Goal: Task Accomplishment & Management: Complete application form

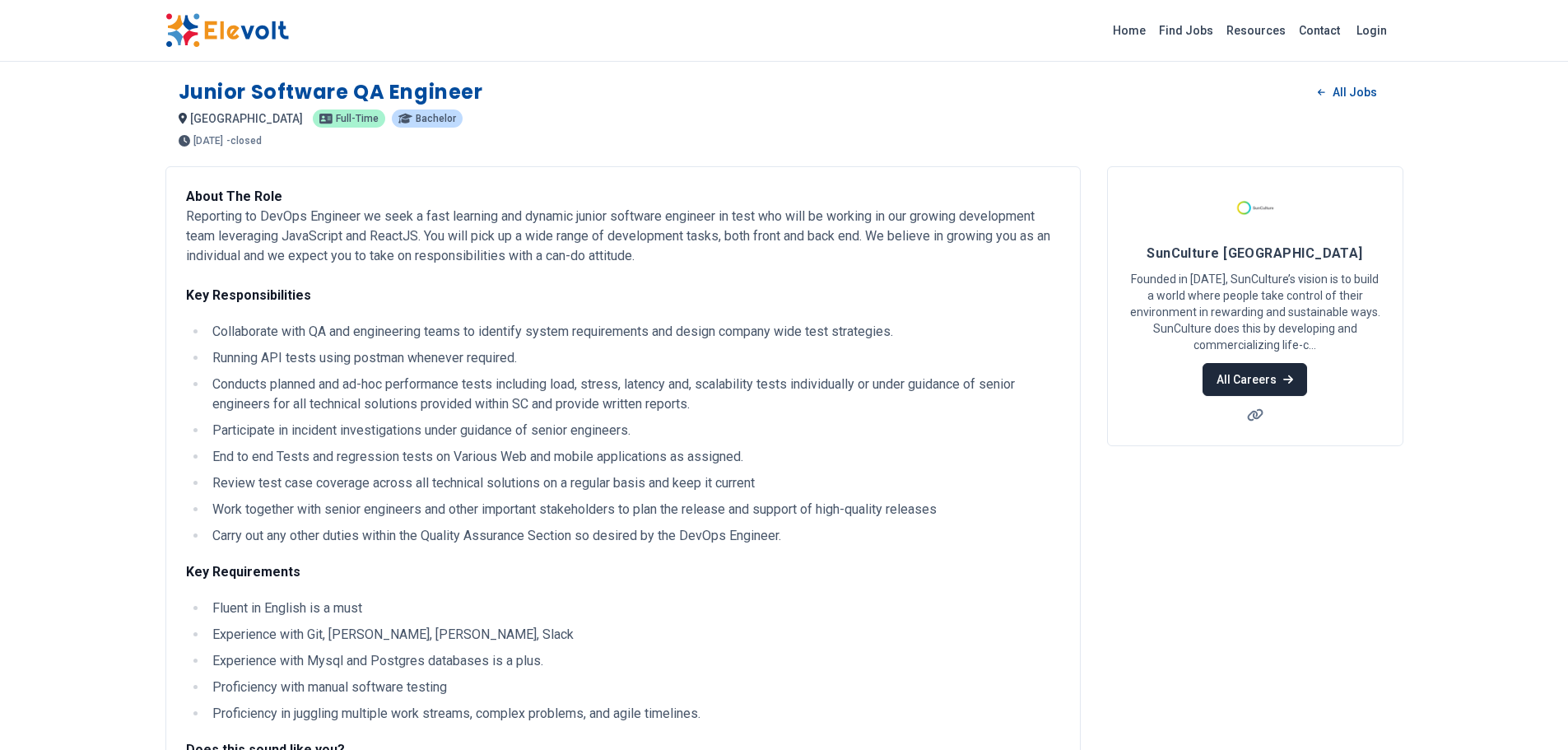
click at [1269, 394] on link "All Careers" at bounding box center [1255, 379] width 104 height 33
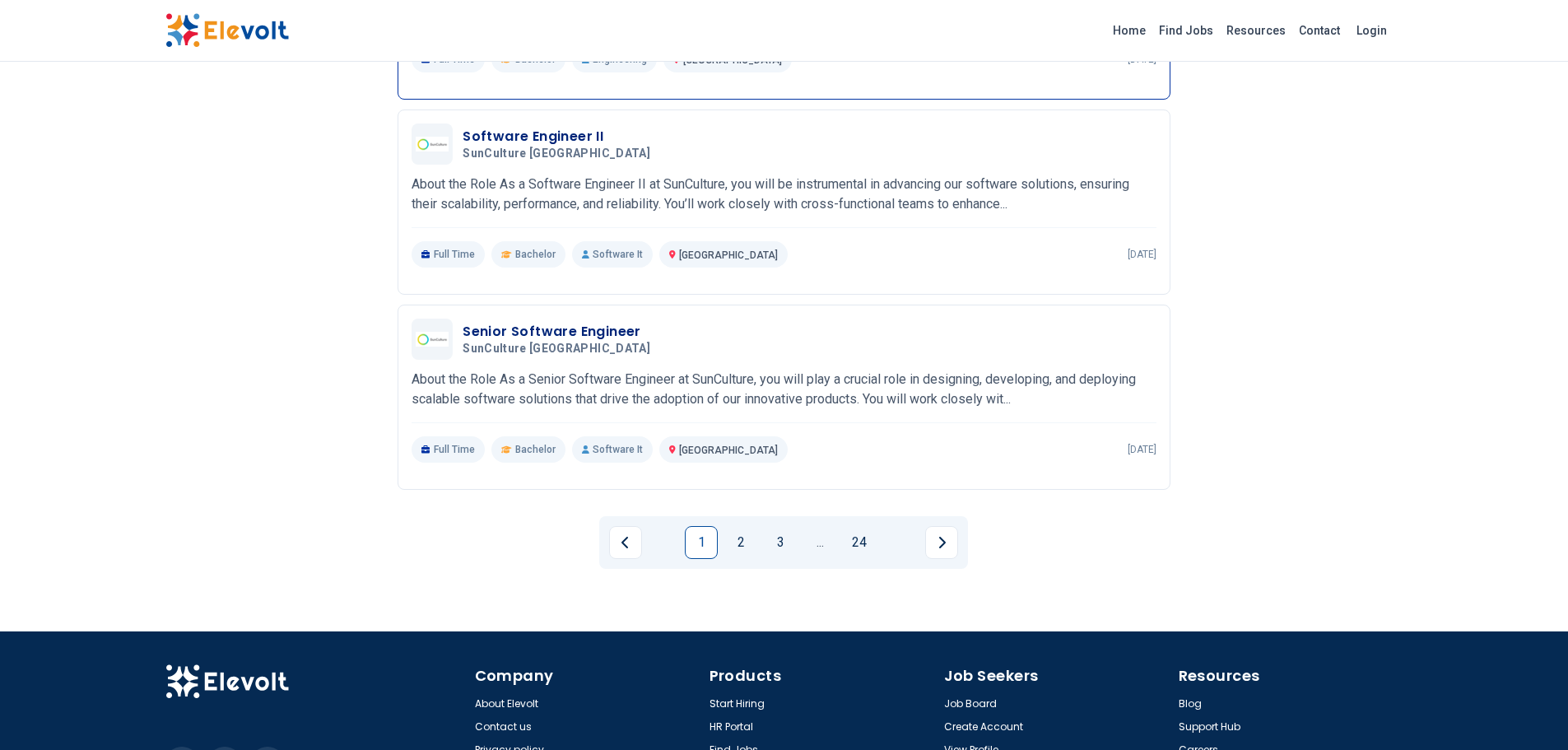
scroll to position [1839, 0]
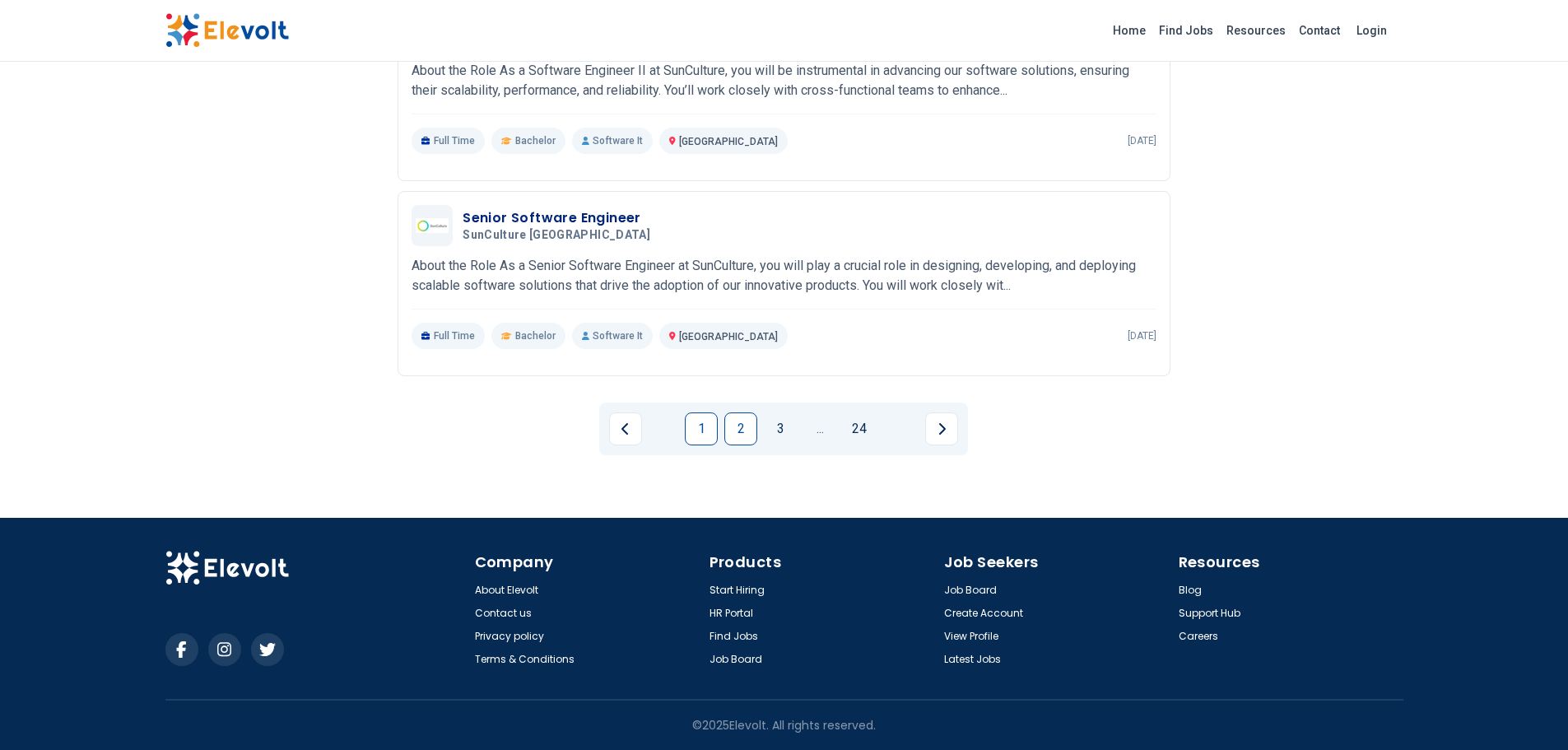
click at [744, 430] on link "2" at bounding box center [740, 428] width 33 height 33
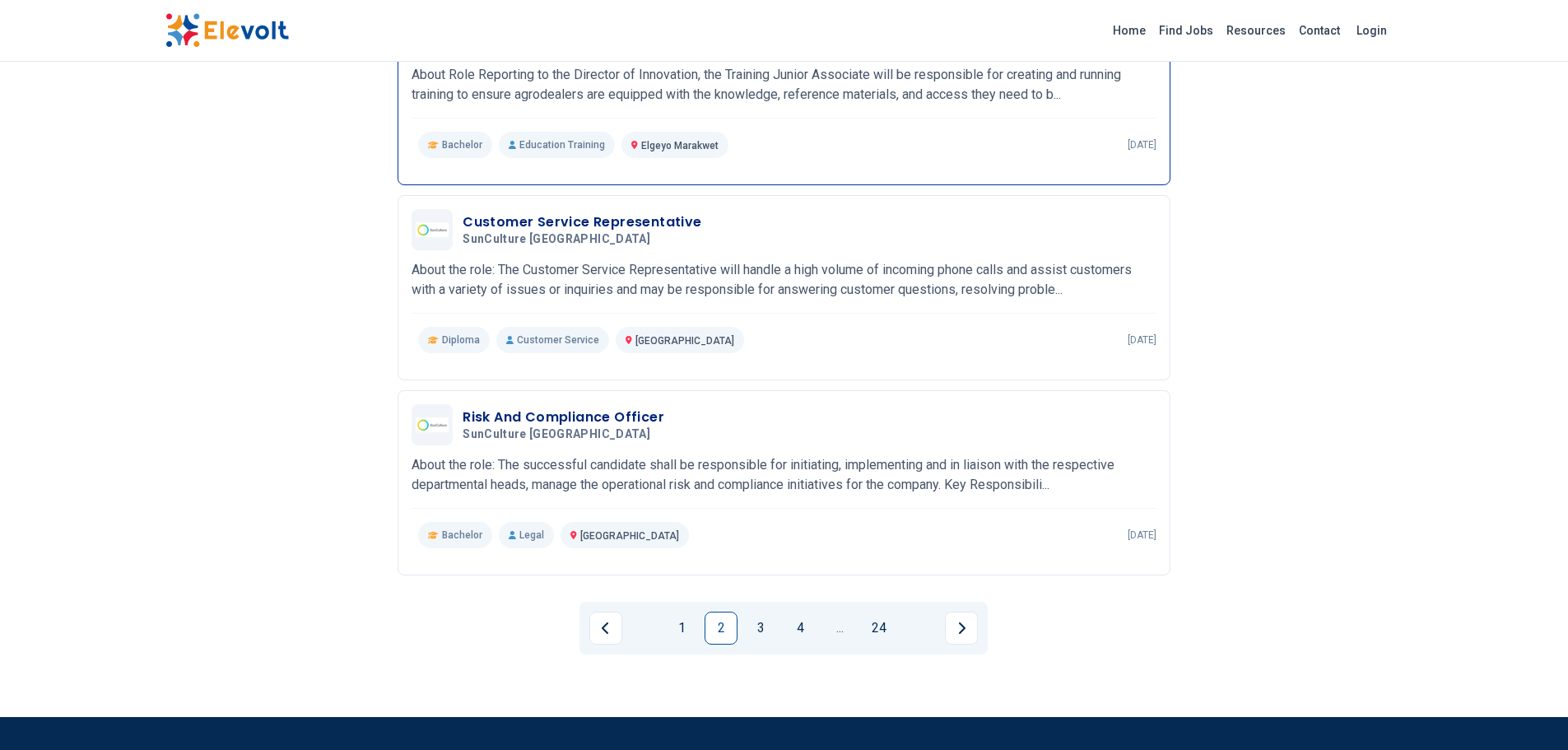
scroll to position [1646, 0]
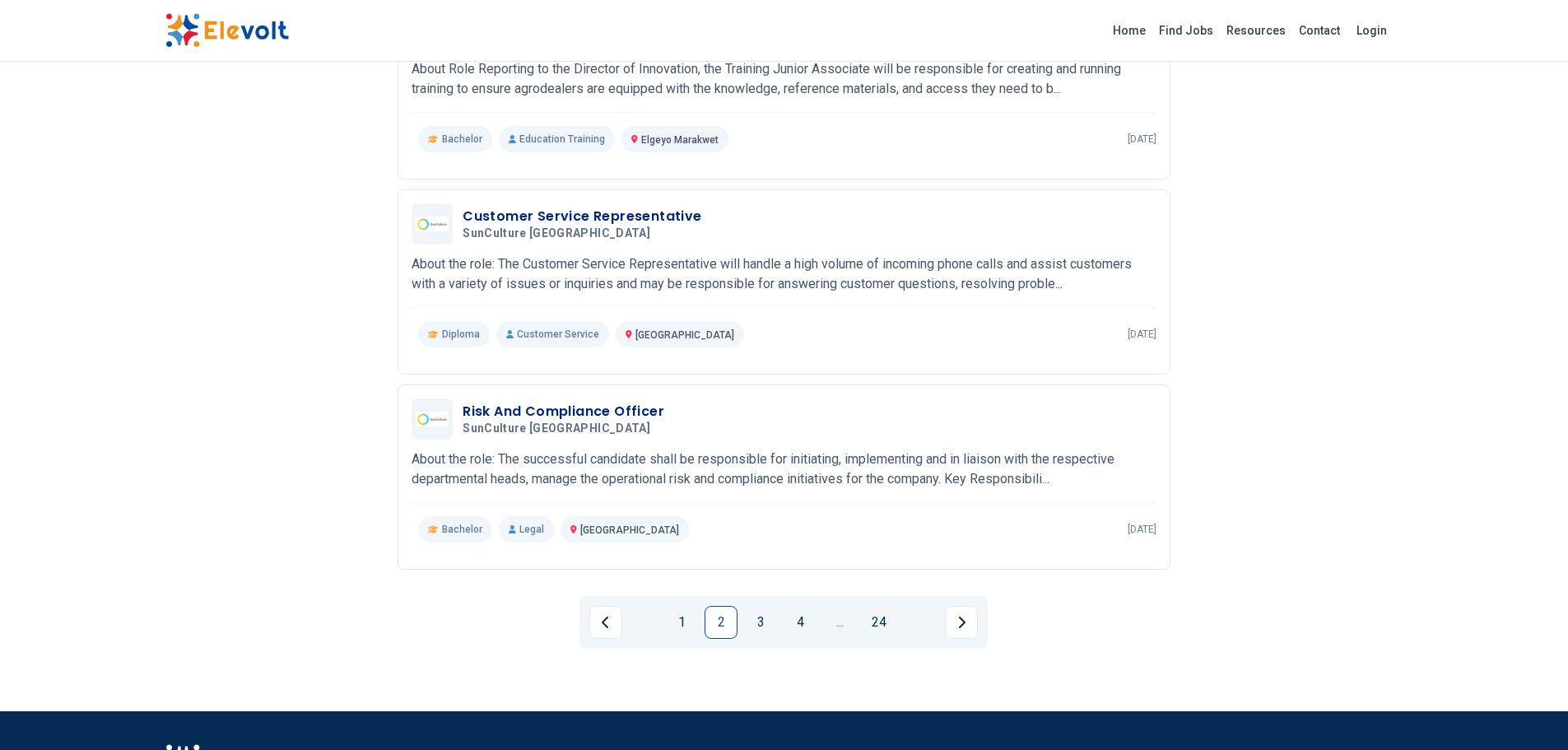
click at [768, 622] on link "3" at bounding box center [760, 622] width 33 height 33
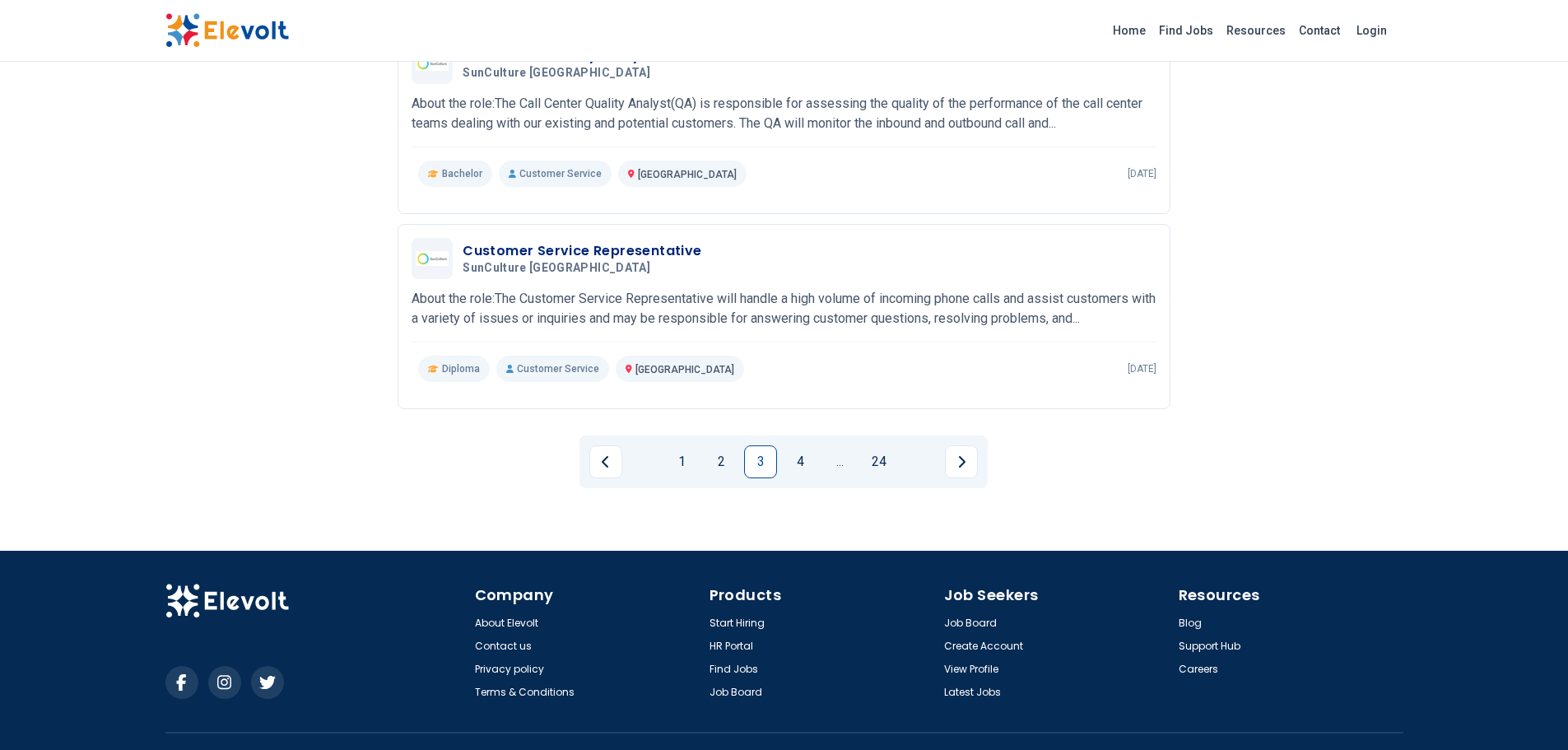
scroll to position [1811, 0]
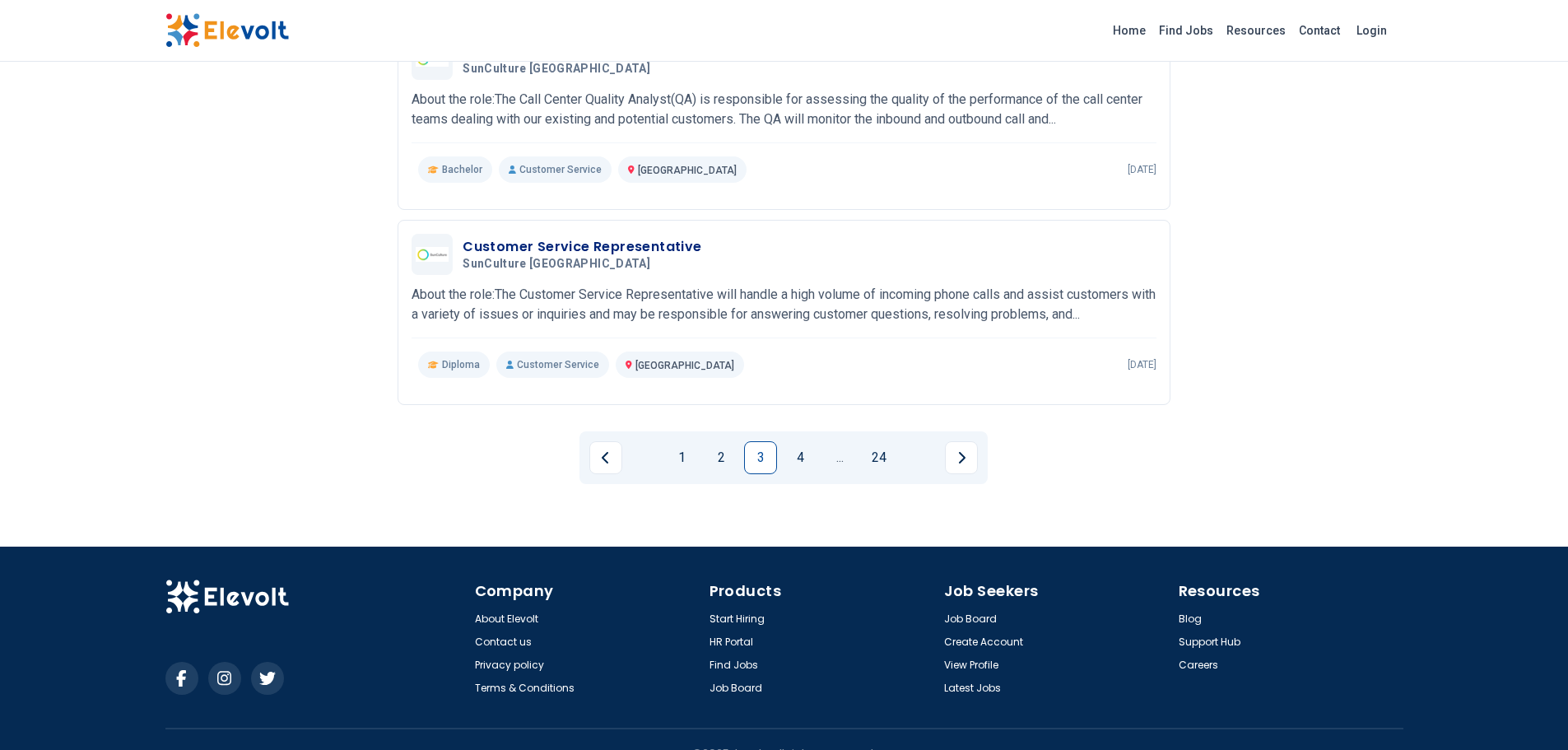
click at [795, 464] on link "4" at bounding box center [800, 457] width 33 height 33
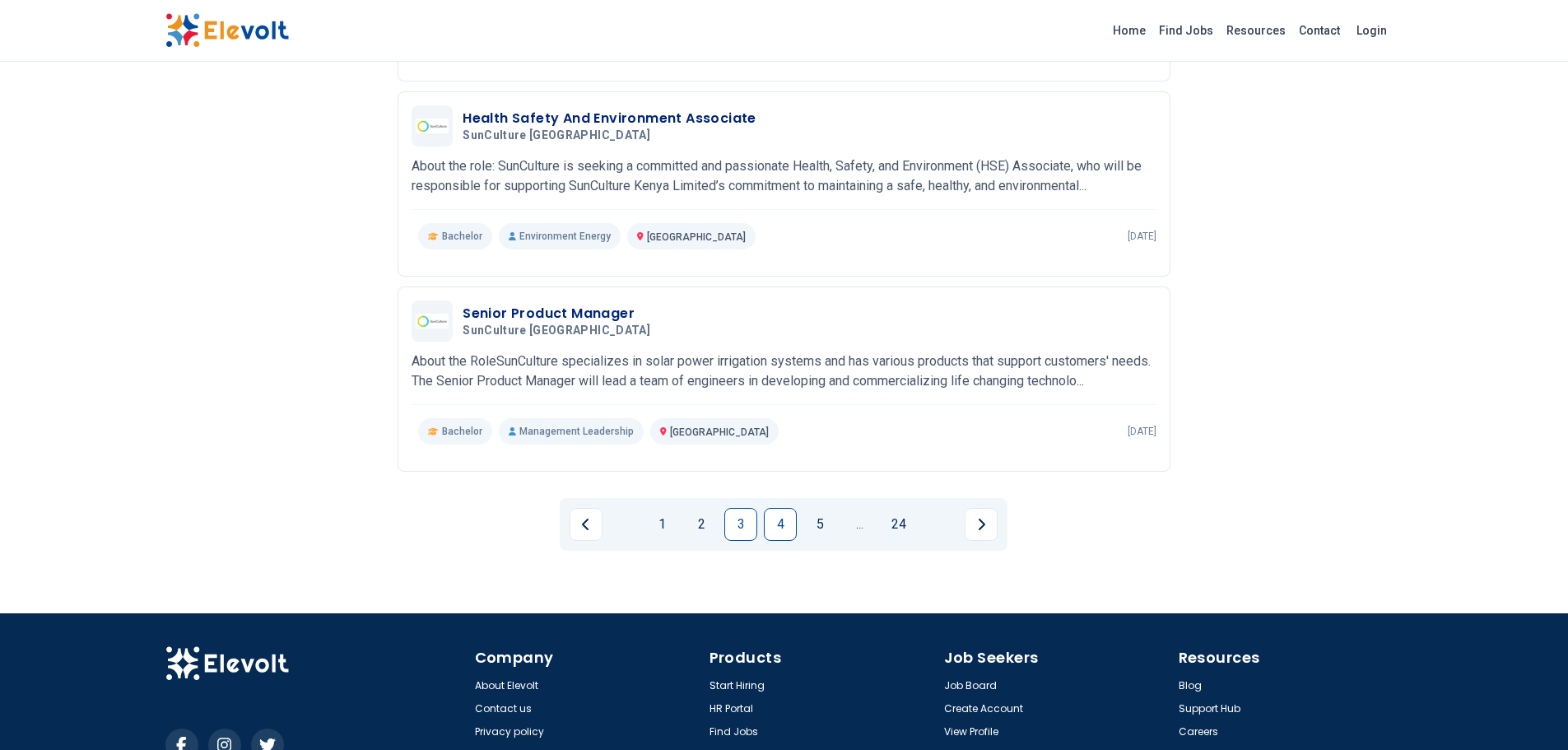
scroll to position [1839, 0]
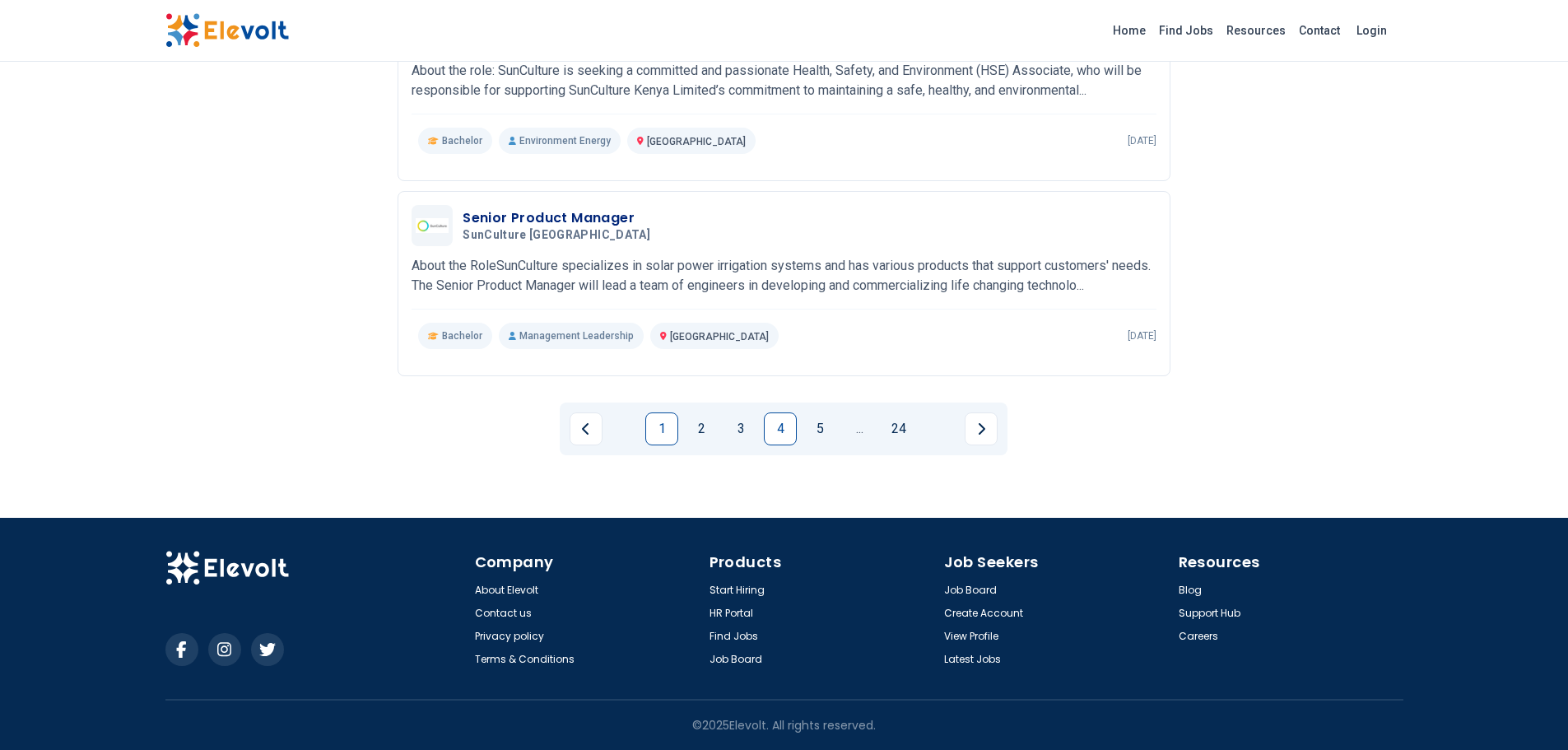
click at [658, 429] on link "1" at bounding box center [661, 428] width 33 height 33
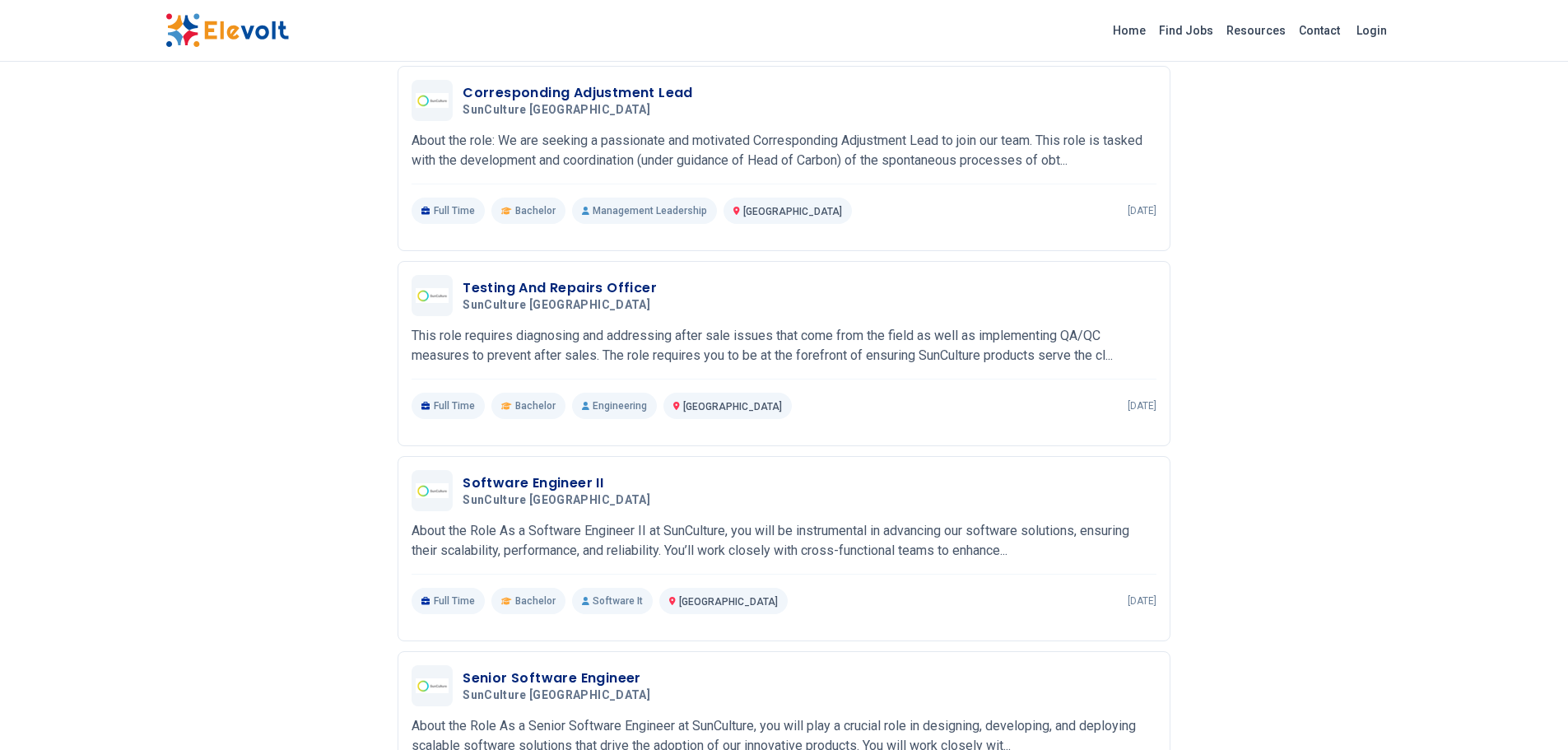
scroll to position [1399, 0]
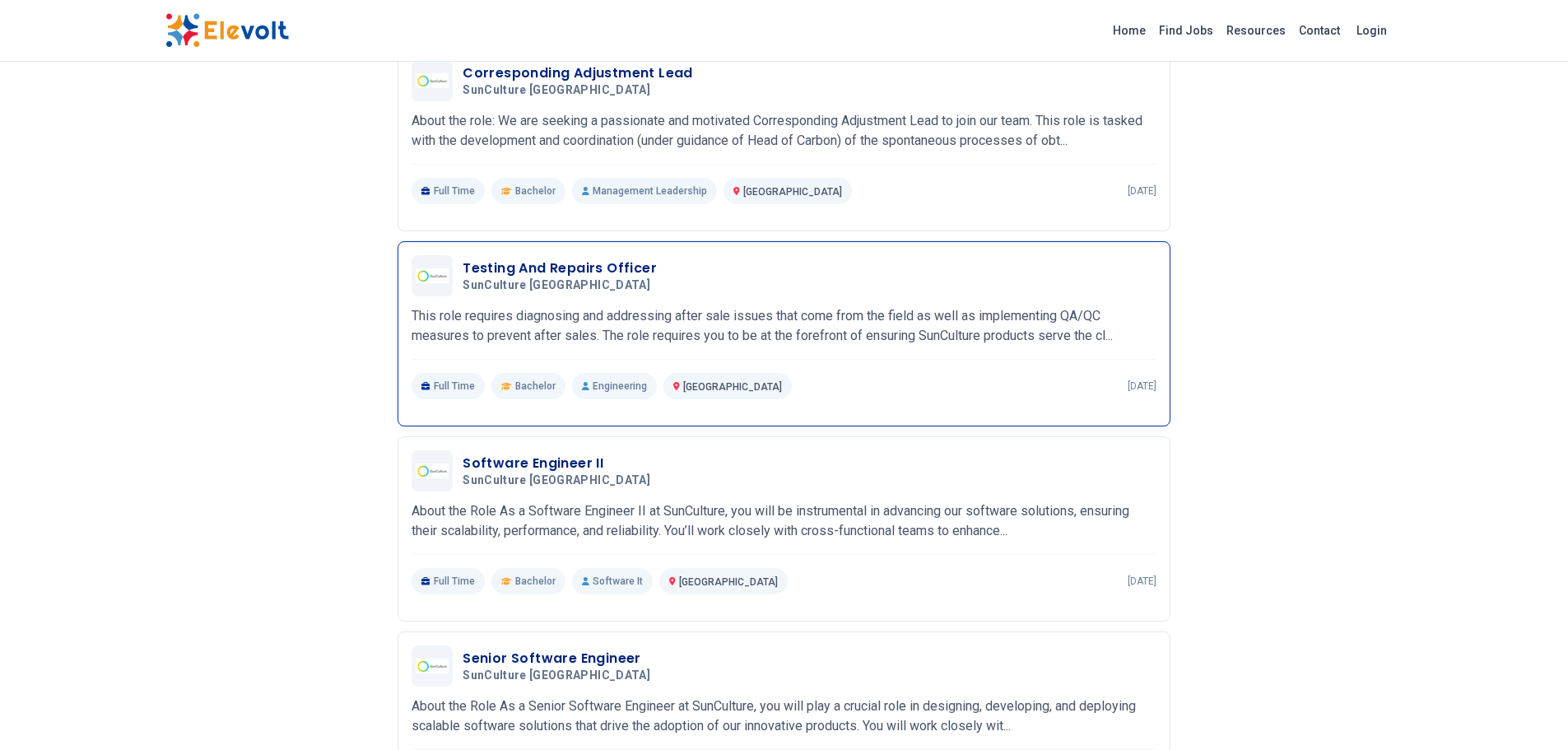
click at [627, 314] on p "This role requires diagnosing and addressing after sale issues that come from t…" at bounding box center [784, 326] width 745 height 39
click at [574, 527] on p "About the Role As a Software Engineer II at SunCulture, you will be instrumenta…" at bounding box center [784, 521] width 745 height 39
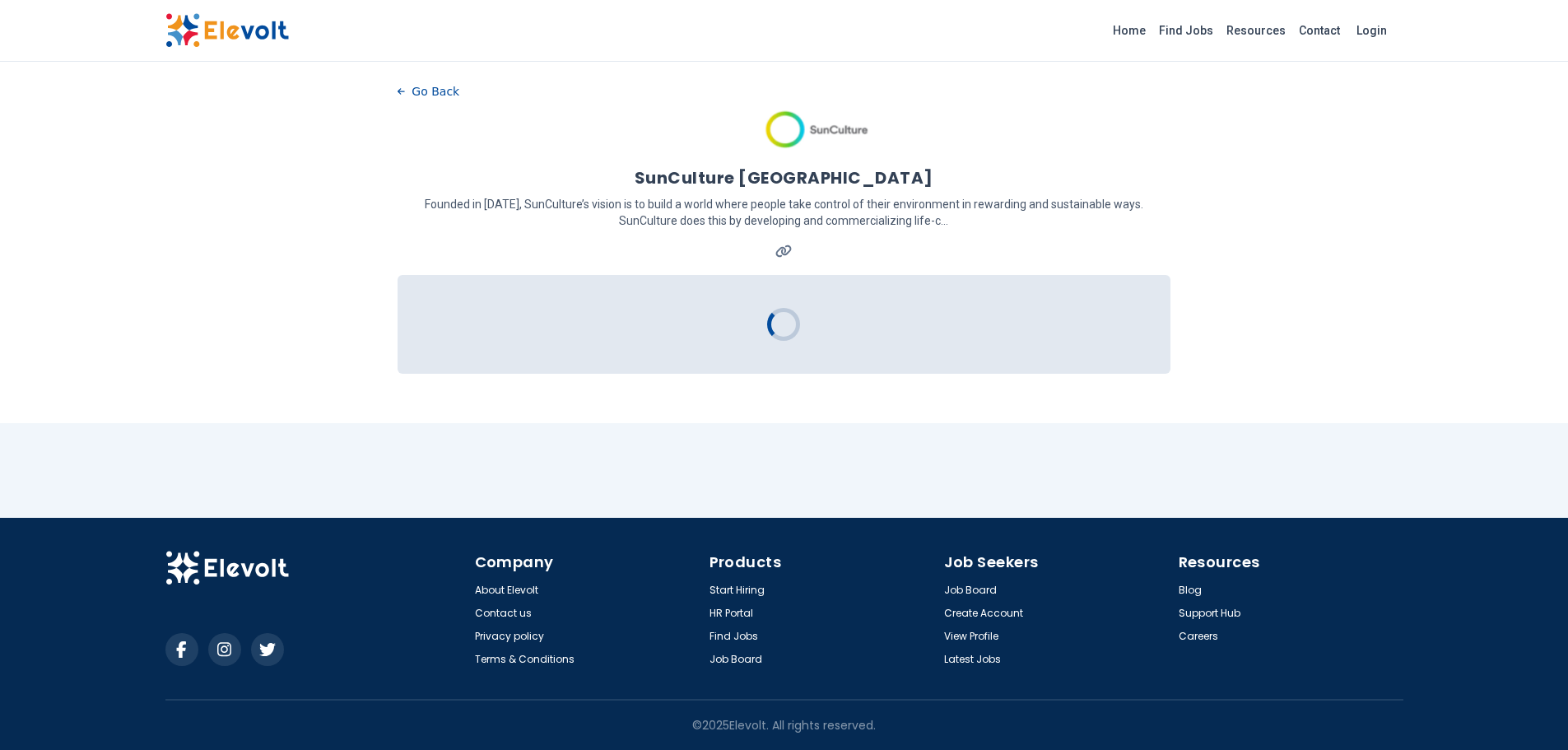
scroll to position [0, 0]
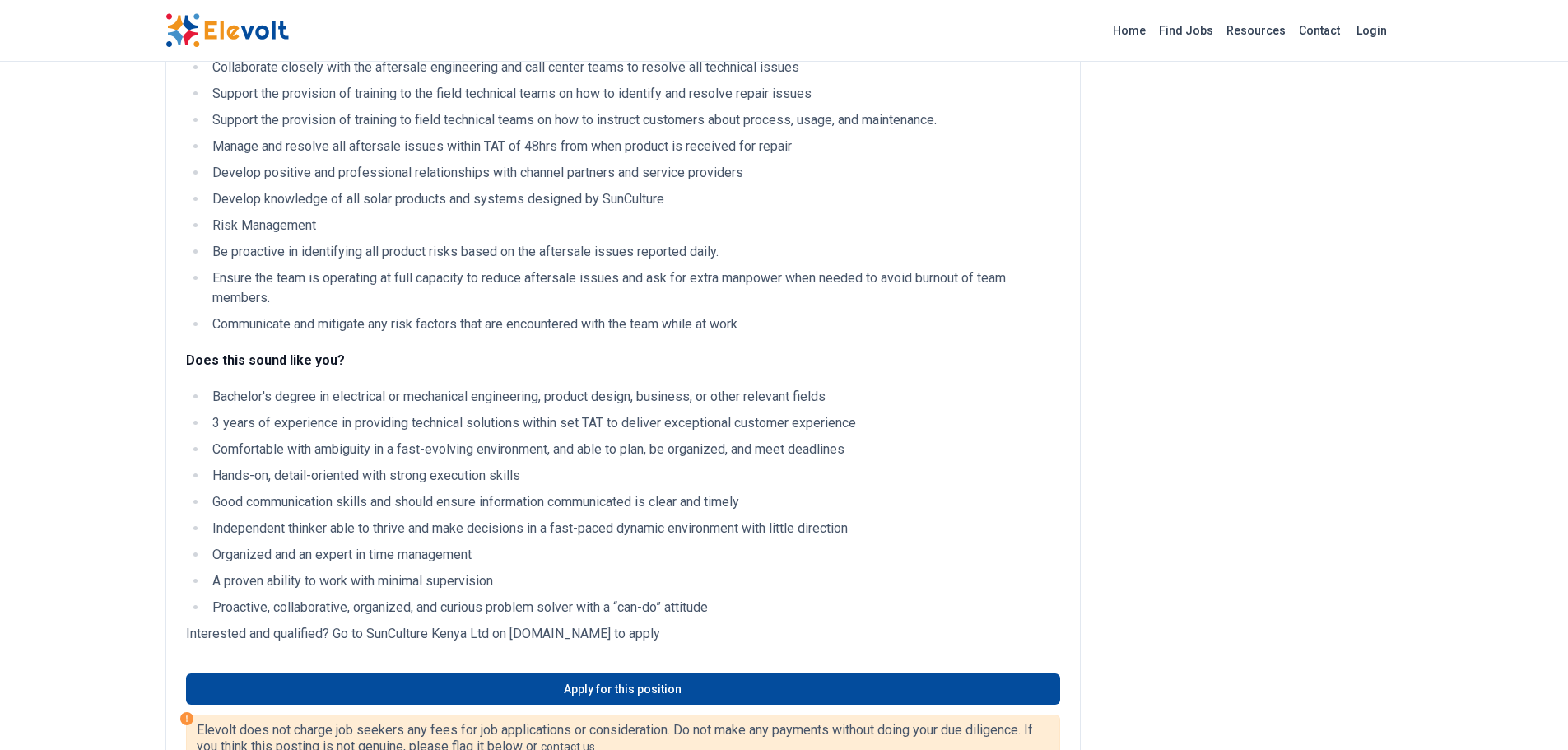
scroll to position [658, 0]
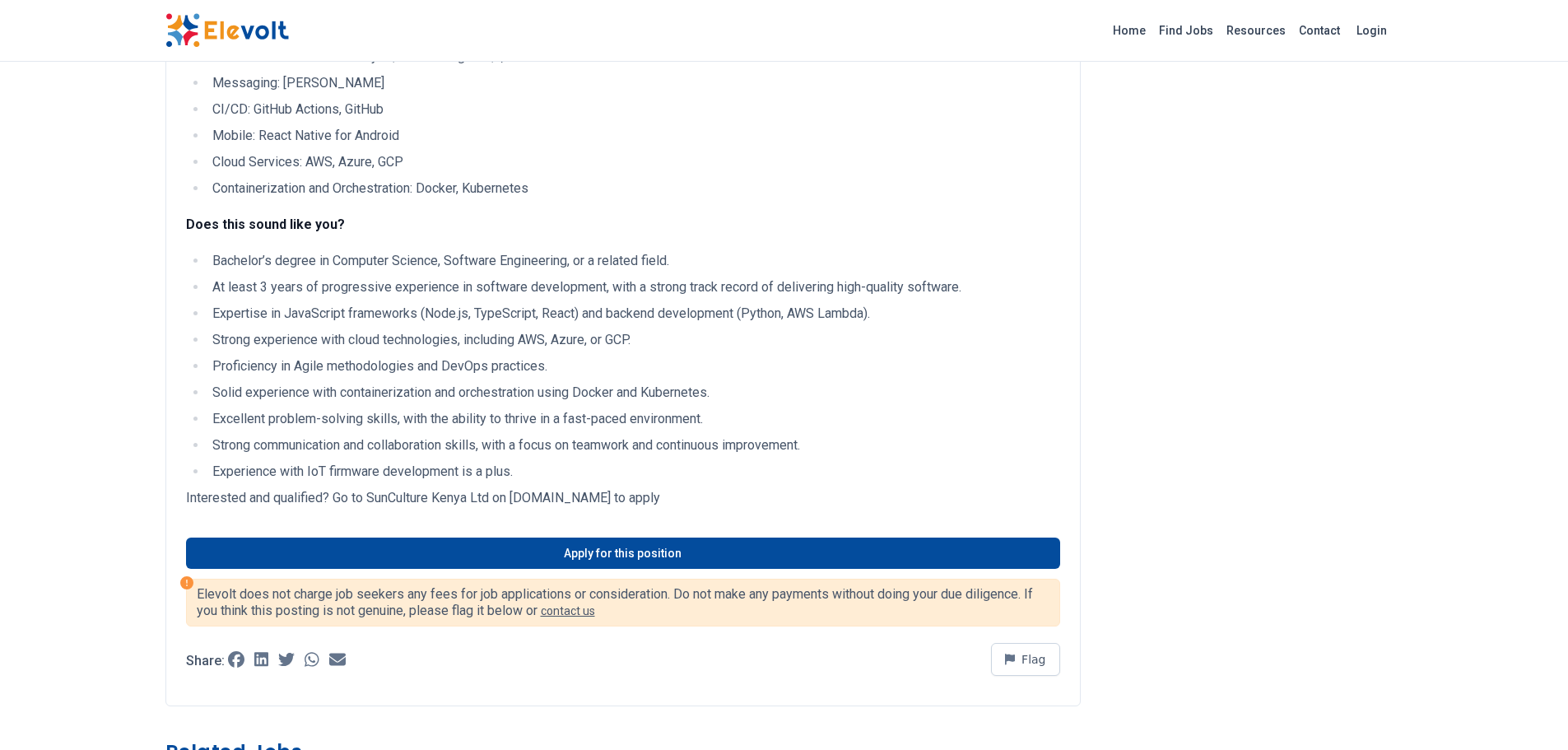
scroll to position [741, 0]
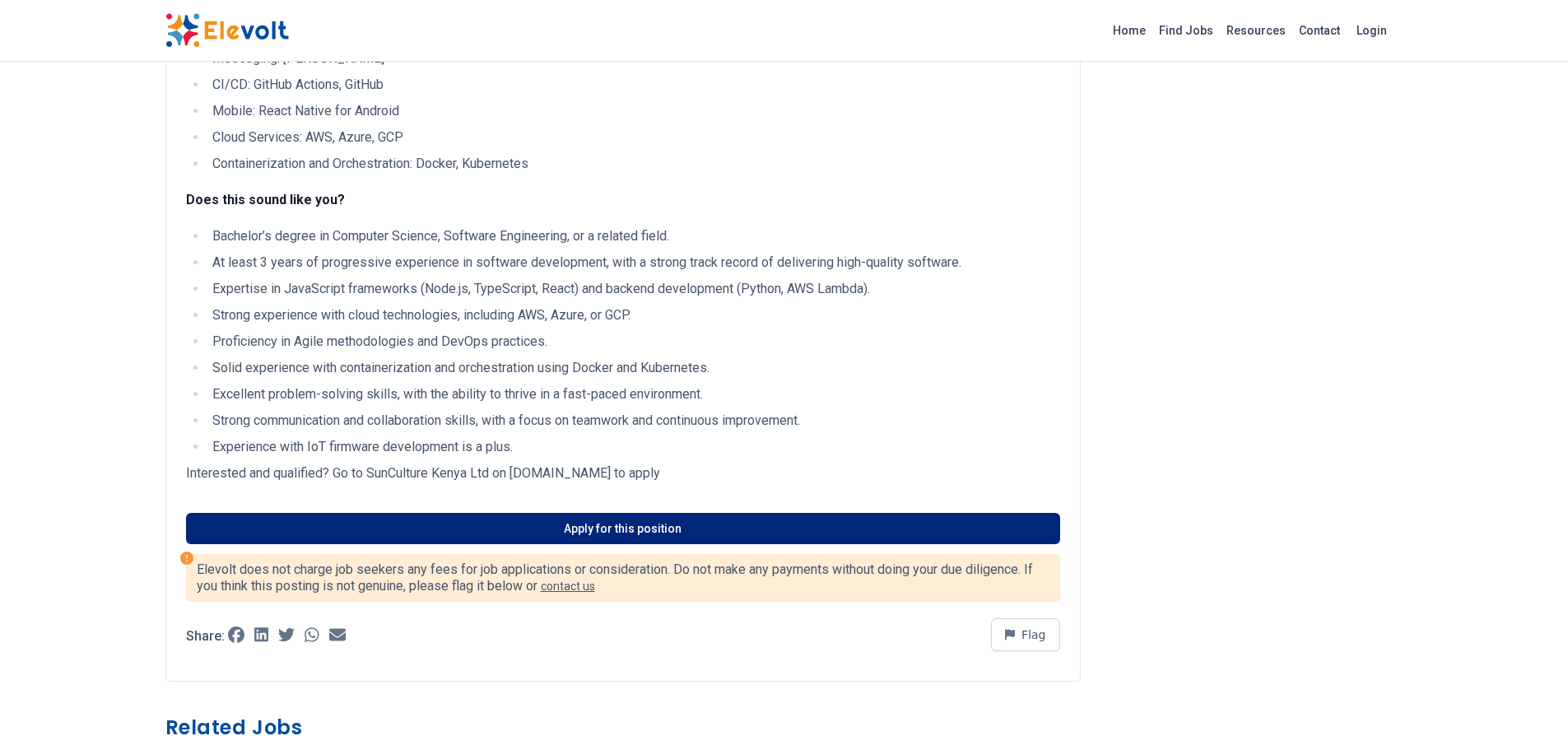
click at [421, 531] on link "Apply for this position" at bounding box center [622, 528] width 874 height 31
